Goal: Task Accomplishment & Management: Manage account settings

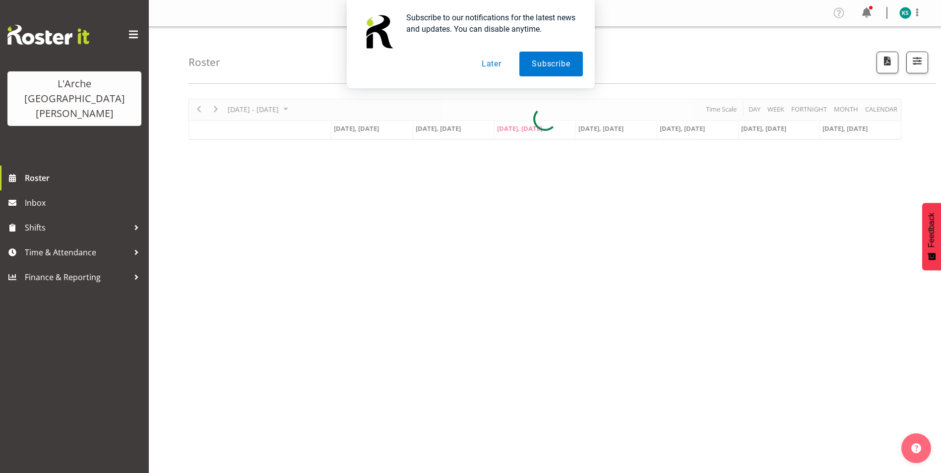
click at [490, 65] on button "Later" at bounding box center [491, 64] width 45 height 25
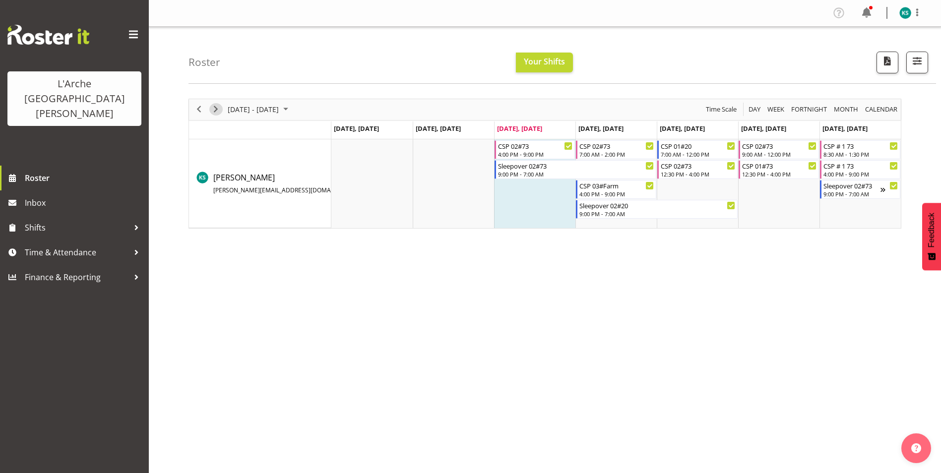
click at [222, 111] on button "Next" at bounding box center [215, 109] width 13 height 12
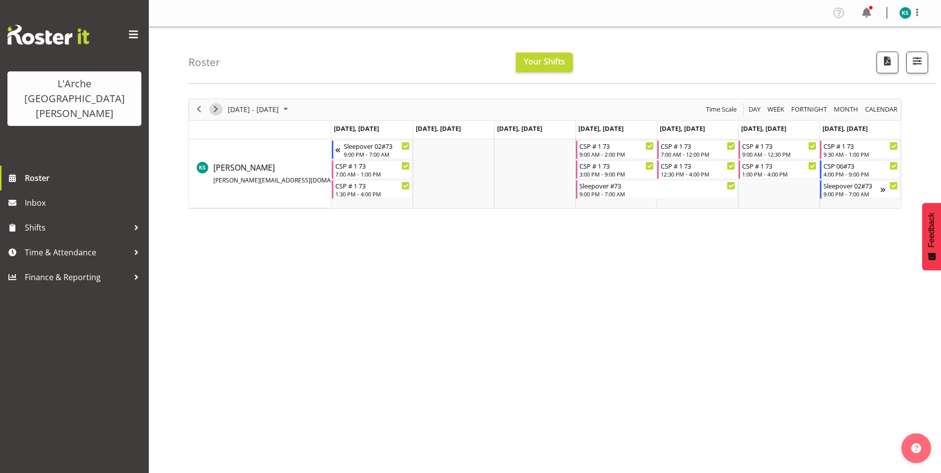
click at [219, 109] on span "Next" at bounding box center [216, 109] width 12 height 12
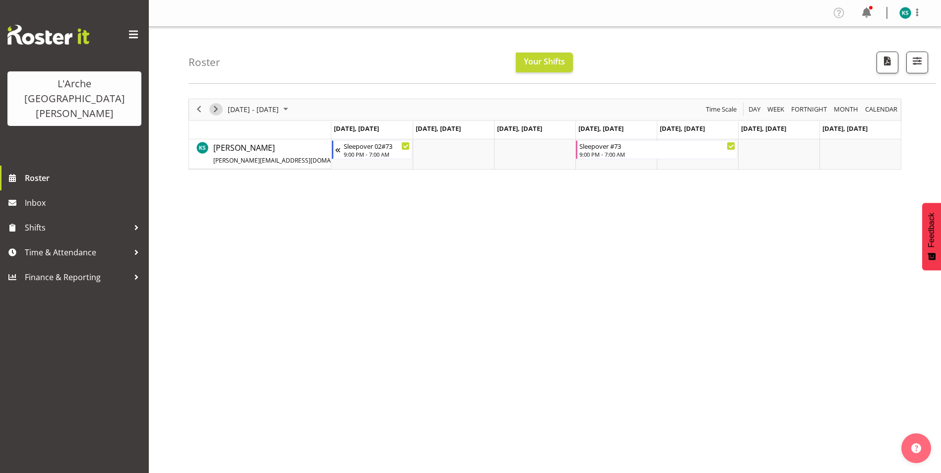
click at [219, 109] on span "Next" at bounding box center [216, 109] width 12 height 12
drag, startPoint x: 943, startPoint y: 0, endPoint x: 681, endPoint y: 59, distance: 268.4
click at [681, 59] on div "Roster Your Shifts All Locations Clear 20 30 41 5 56b 65a 73 Art and Music [GEO…" at bounding box center [561, 55] width 747 height 57
click at [911, 17] on span at bounding box center [917, 12] width 12 height 12
click at [881, 51] on link "Log Out" at bounding box center [875, 52] width 95 height 18
